Goal: Information Seeking & Learning: Learn about a topic

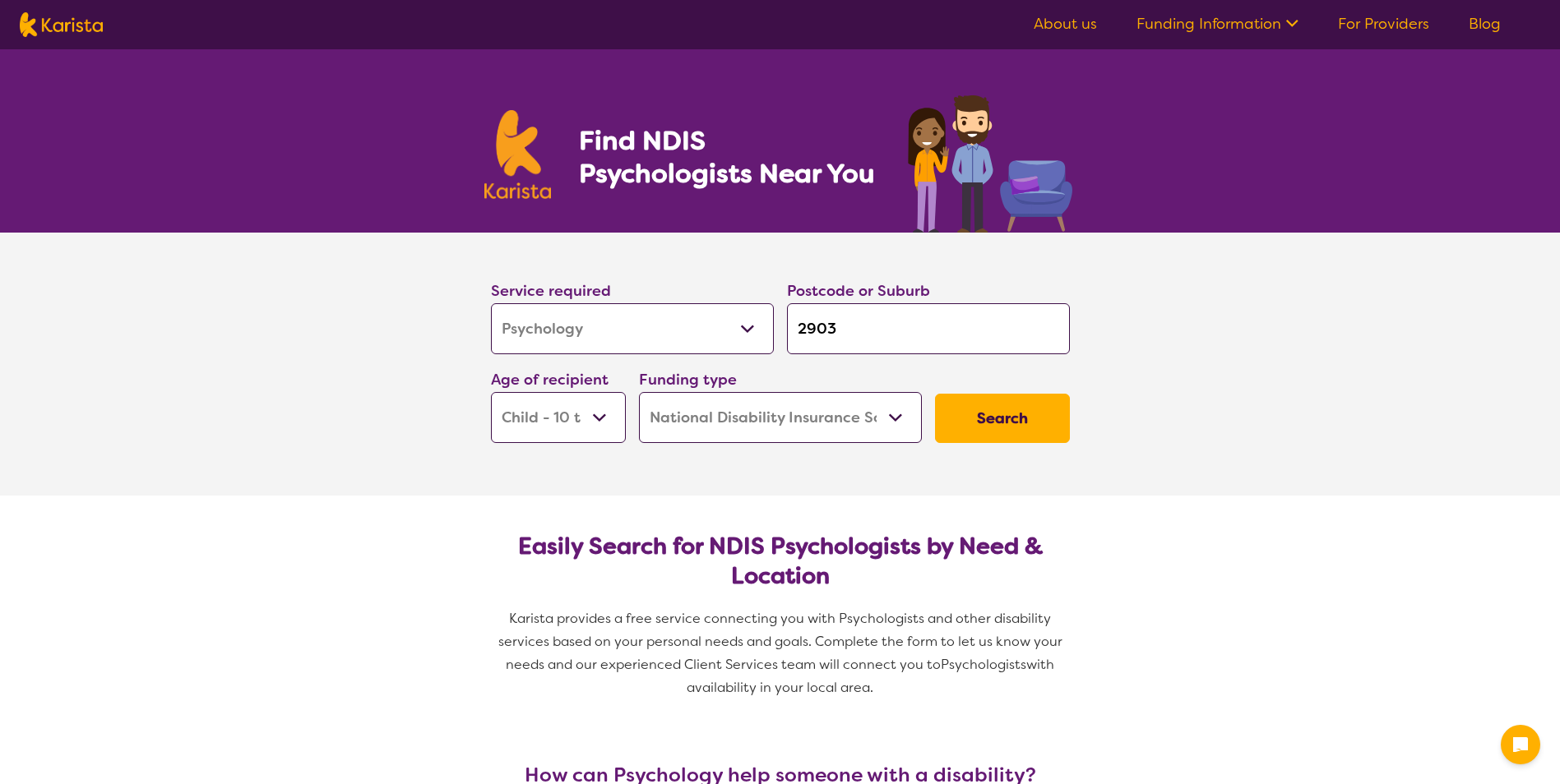
select select "Psychology"
select select "CH"
select select "NDIS"
select select "Psychology"
select select "CH"
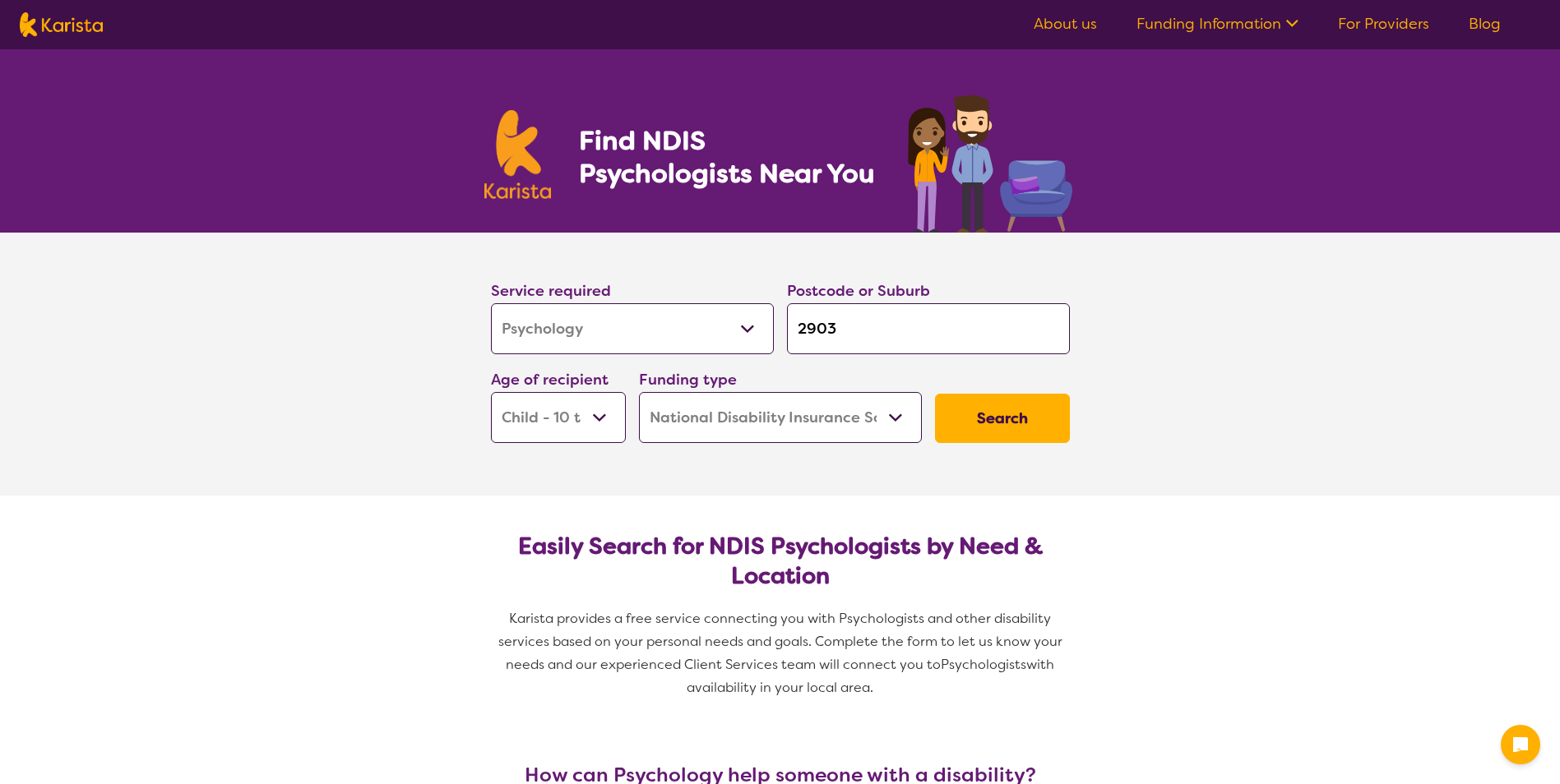
select select "NDIS"
click at [615, 418] on select "Early Childhood - 0 to 9 Child - 10 to 11 Adolescent - 12 to 17 Adult - 18 to 6…" at bounding box center [557, 417] width 135 height 51
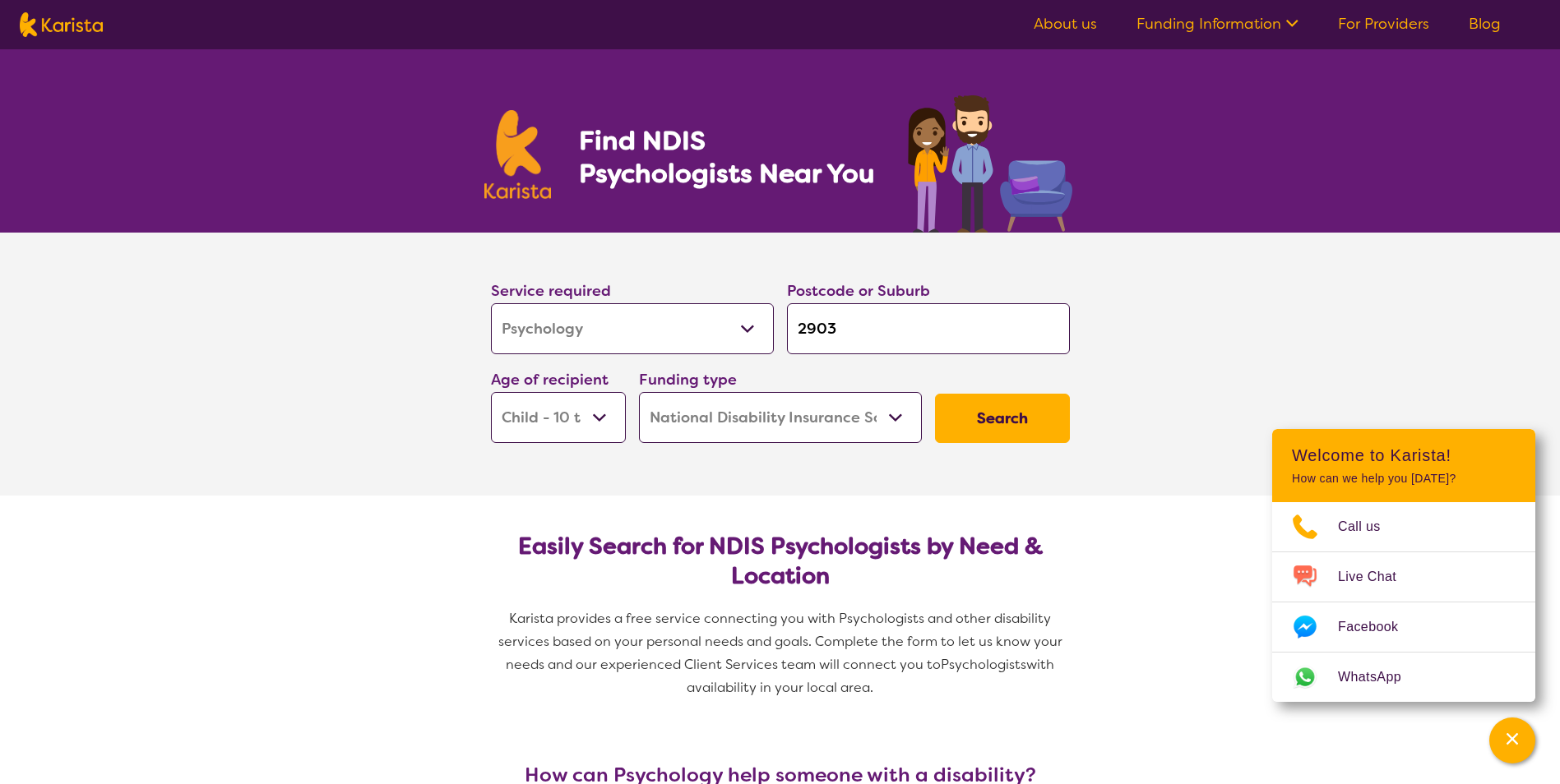
click at [491, 392] on select "Early Childhood - 0 to 9 Child - 10 to 11 Adolescent - 12 to 17 Adult - 18 to 6…" at bounding box center [557, 417] width 135 height 51
click at [1020, 409] on button "Search" at bounding box center [1002, 418] width 135 height 49
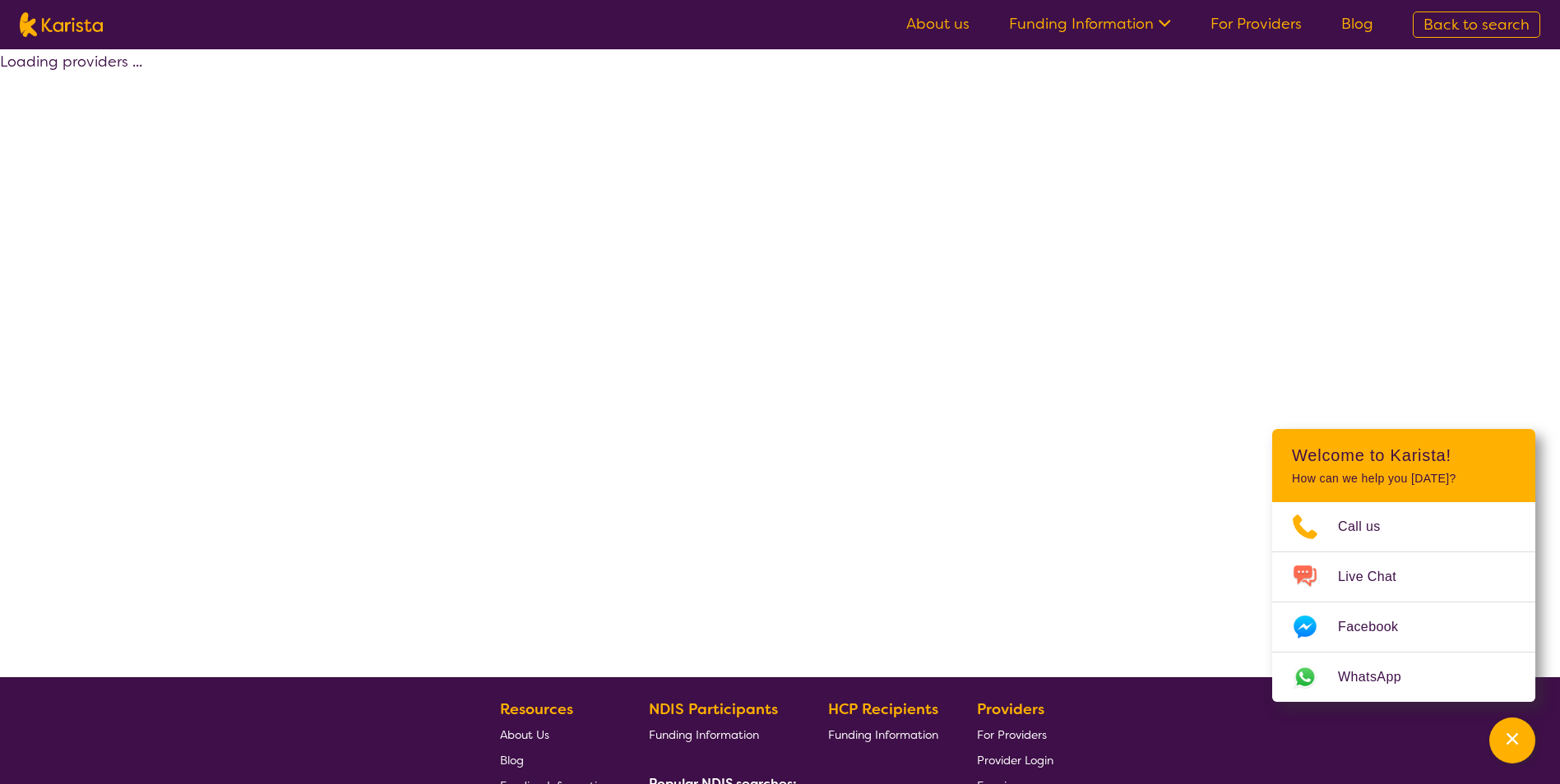
select select "by_score"
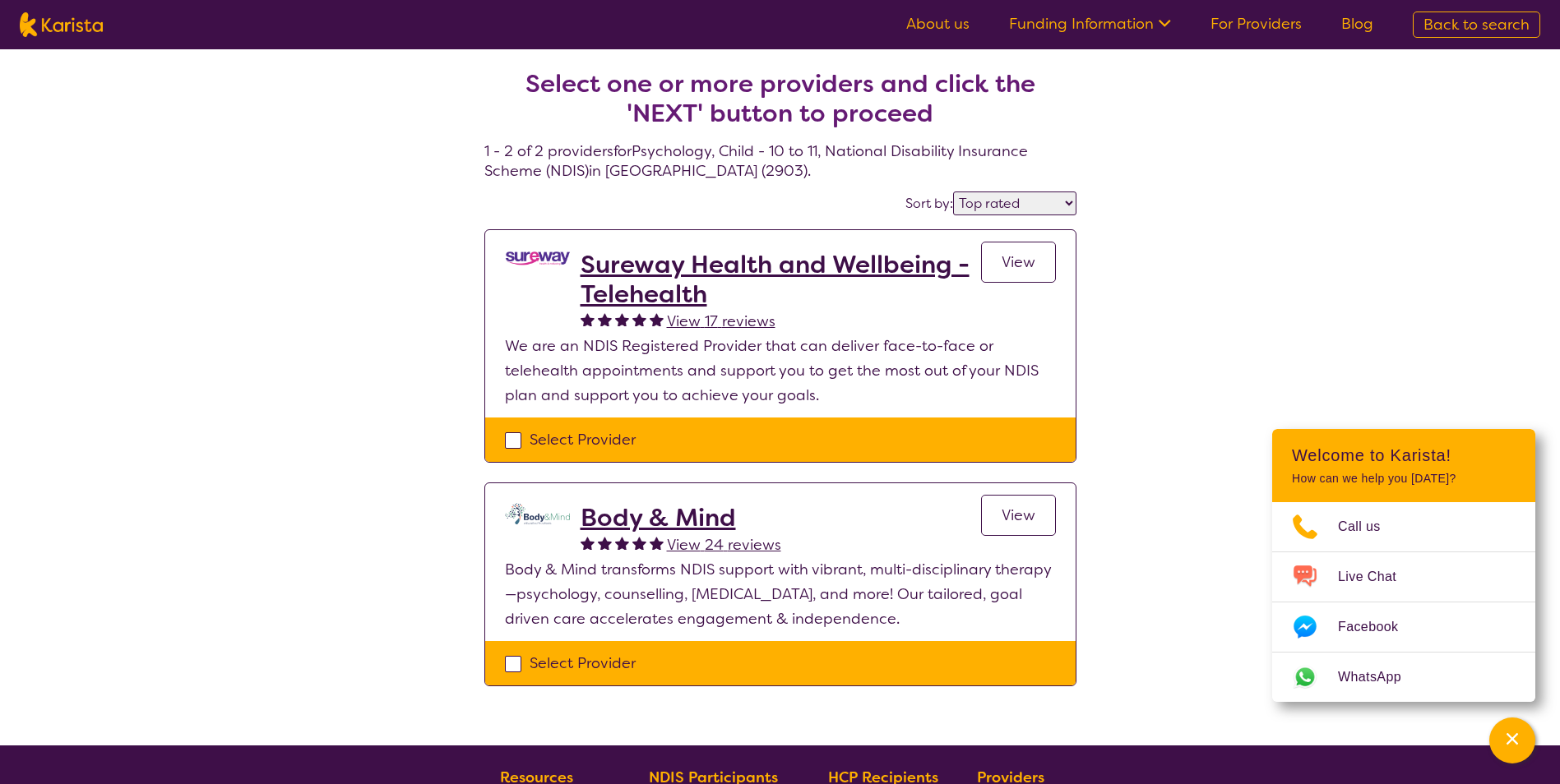
select select "Psychology"
select select "CH"
select select "NDIS"
select select "Psychology"
select select "CH"
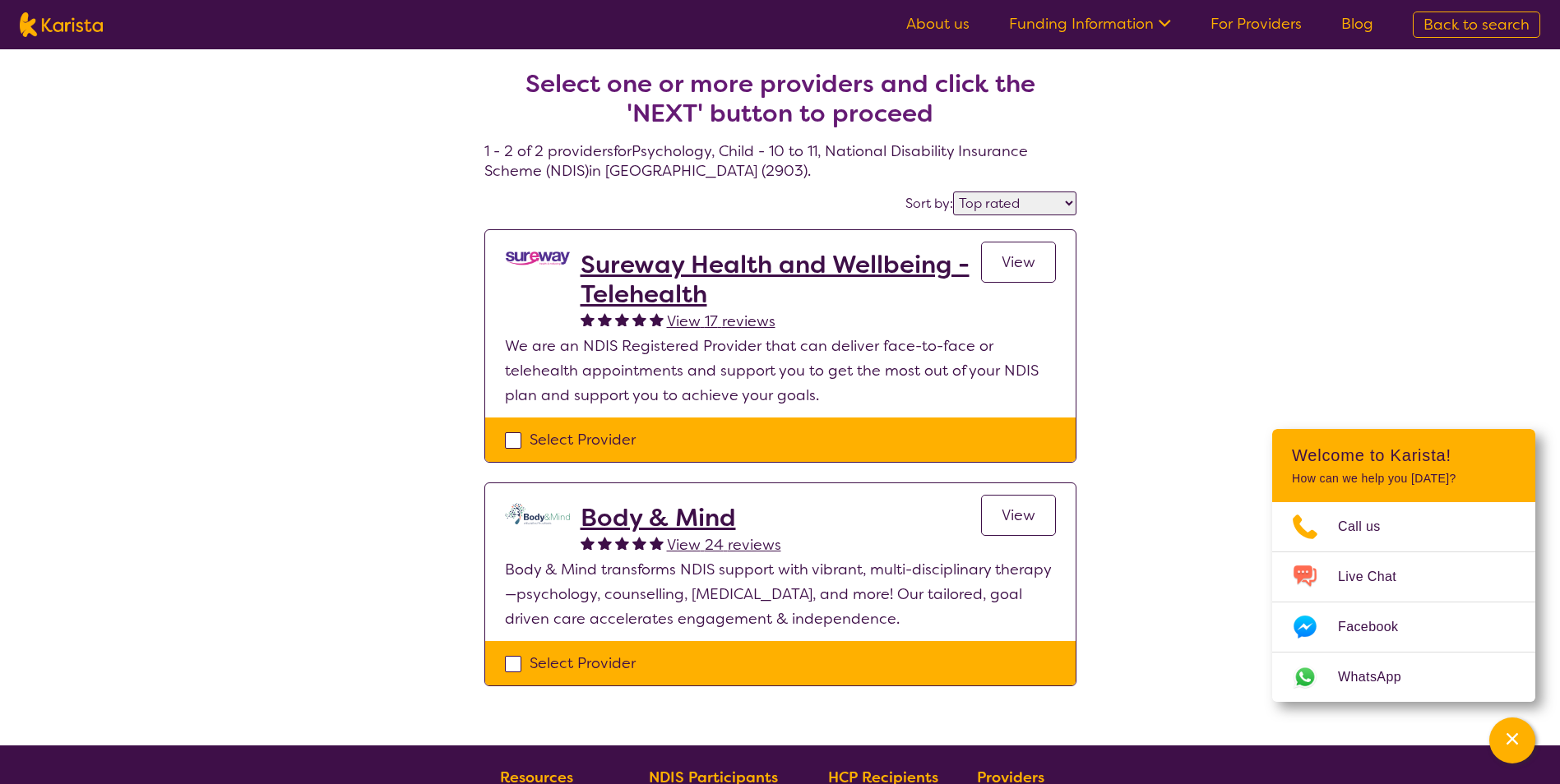
select select "NDIS"
